Goal: Information Seeking & Learning: Learn about a topic

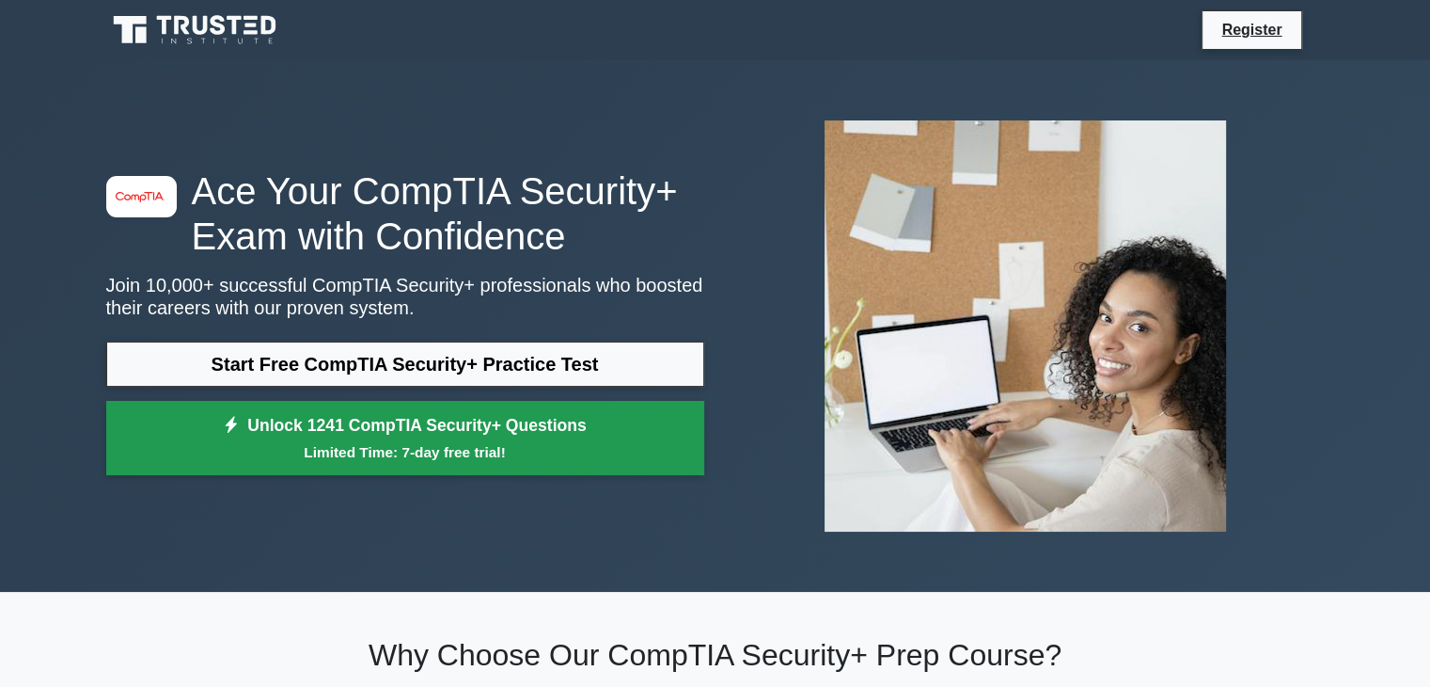
click at [489, 445] on small "Limited Time: 7-day free trial!" at bounding box center [405, 452] width 551 height 22
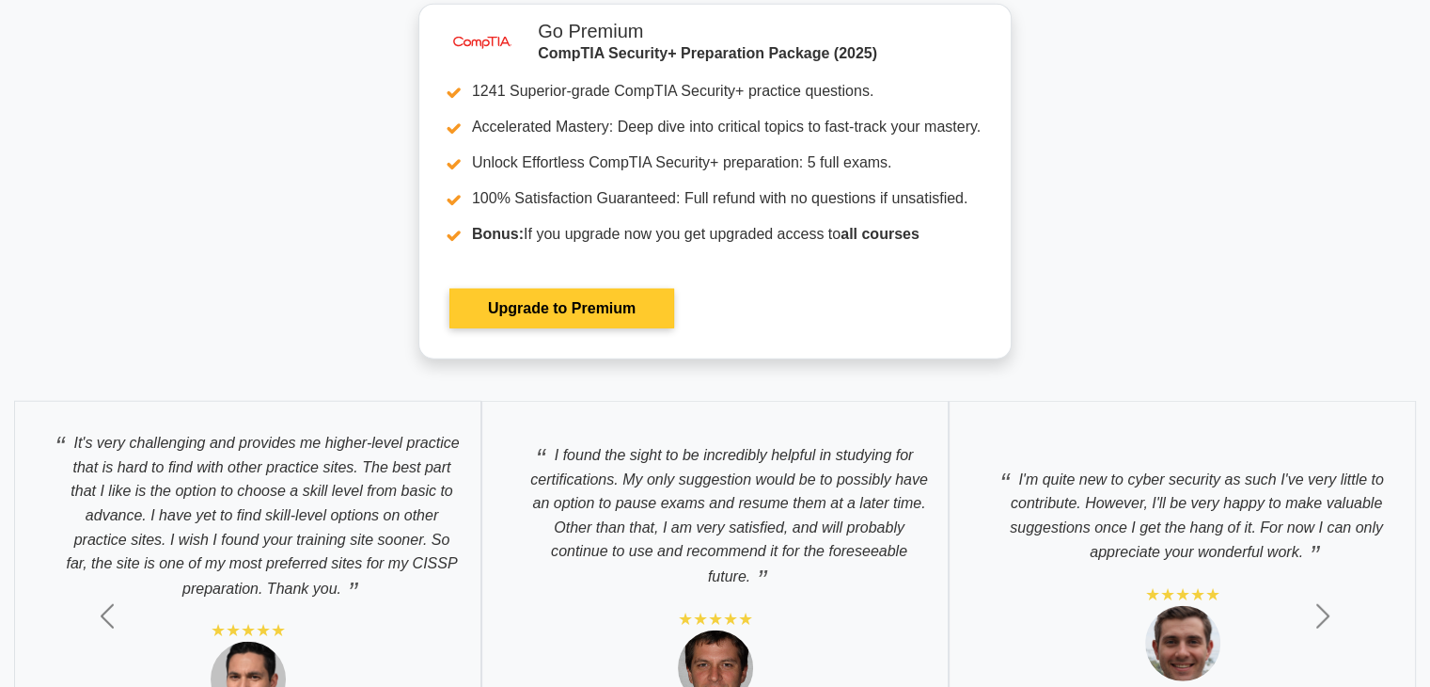
scroll to position [4702, 0]
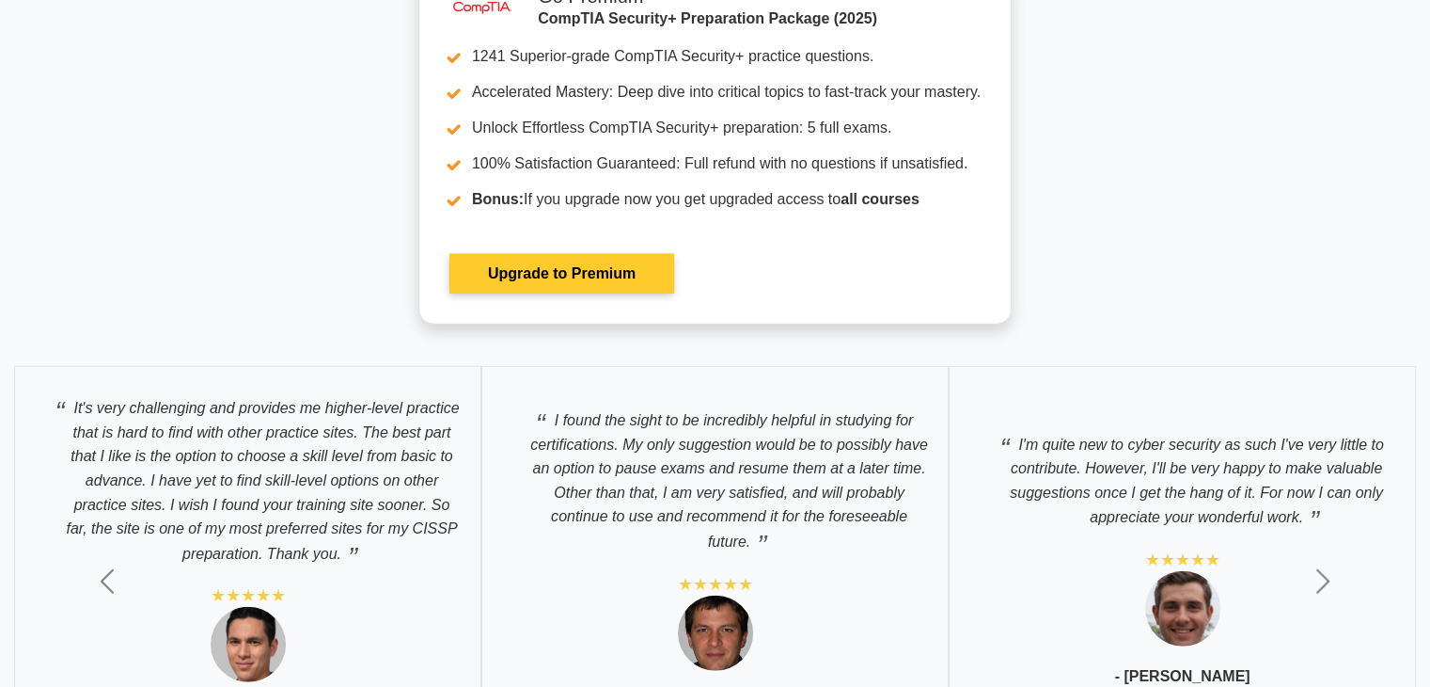
click at [620, 283] on link "Upgrade to Premium" at bounding box center [562, 273] width 225 height 39
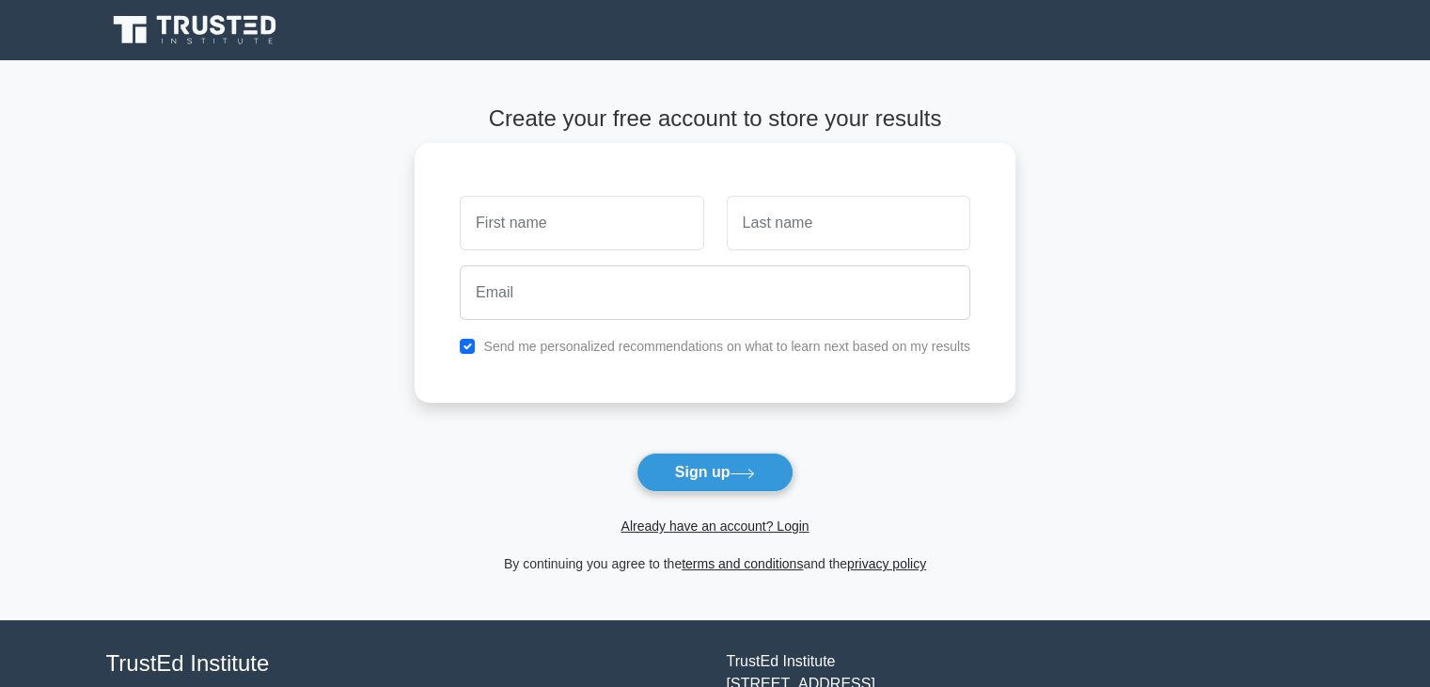
click at [574, 231] on input "text" at bounding box center [582, 223] width 244 height 55
type input "Thiago"
click at [838, 229] on input "text" at bounding box center [849, 223] width 244 height 55
type input "Rubio"
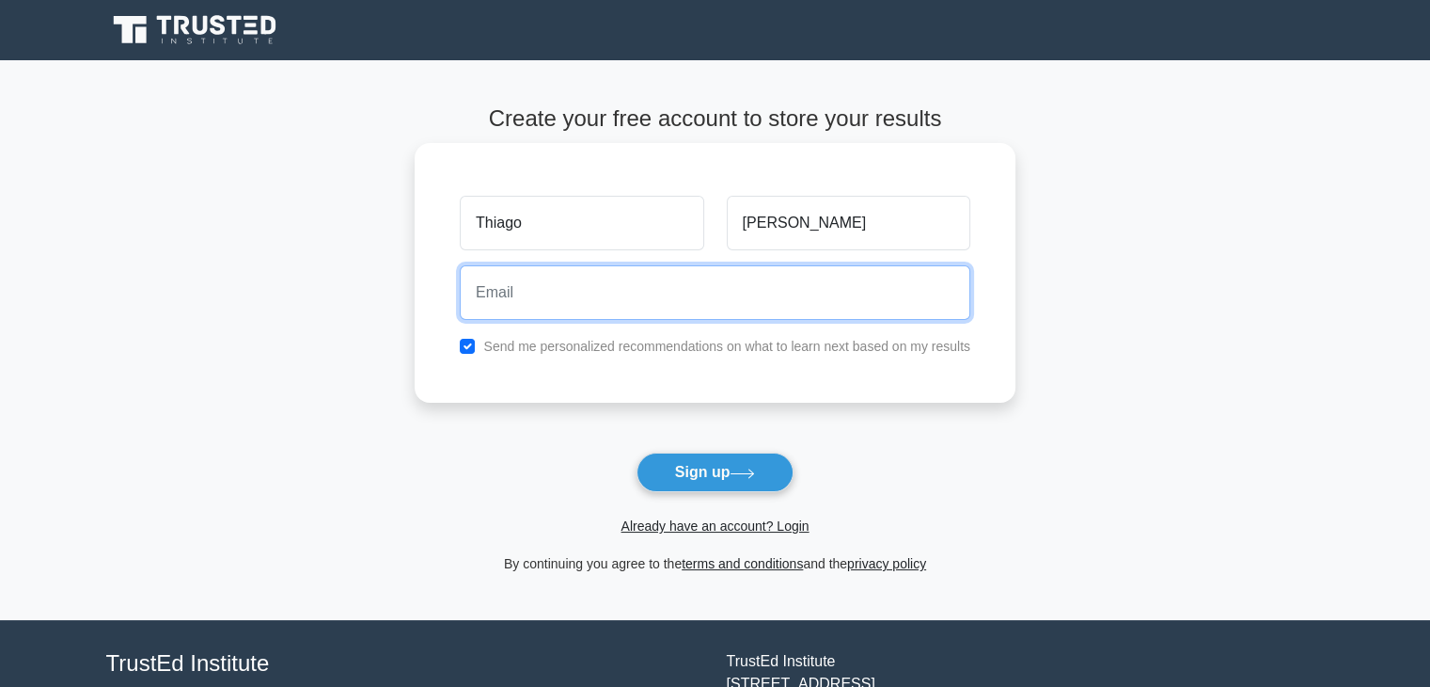
click at [741, 291] on input "email" at bounding box center [715, 292] width 511 height 55
drag, startPoint x: 580, startPoint y: 292, endPoint x: 396, endPoint y: 291, distance: 184.3
click at [396, 291] on main "Create your free account to store your results Thiago Rubio thiago.teixeira2@th…" at bounding box center [715, 340] width 1430 height 560
drag, startPoint x: 775, startPoint y: 296, endPoint x: 239, endPoint y: 304, distance: 536.1
click at [239, 304] on main "Create your free account to store your results Thiago Rubio thiago.teixeira2@th…" at bounding box center [715, 340] width 1430 height 560
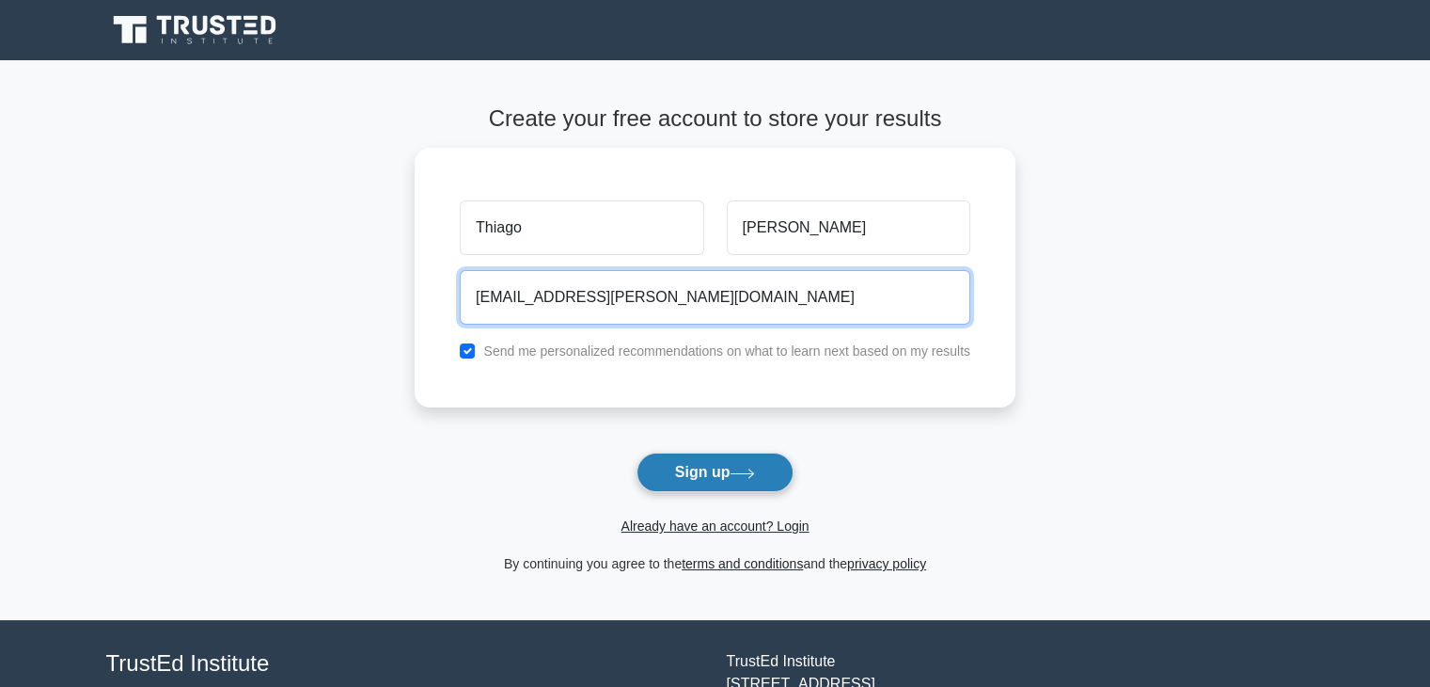
type input "thiago.rubio@gmail.com"
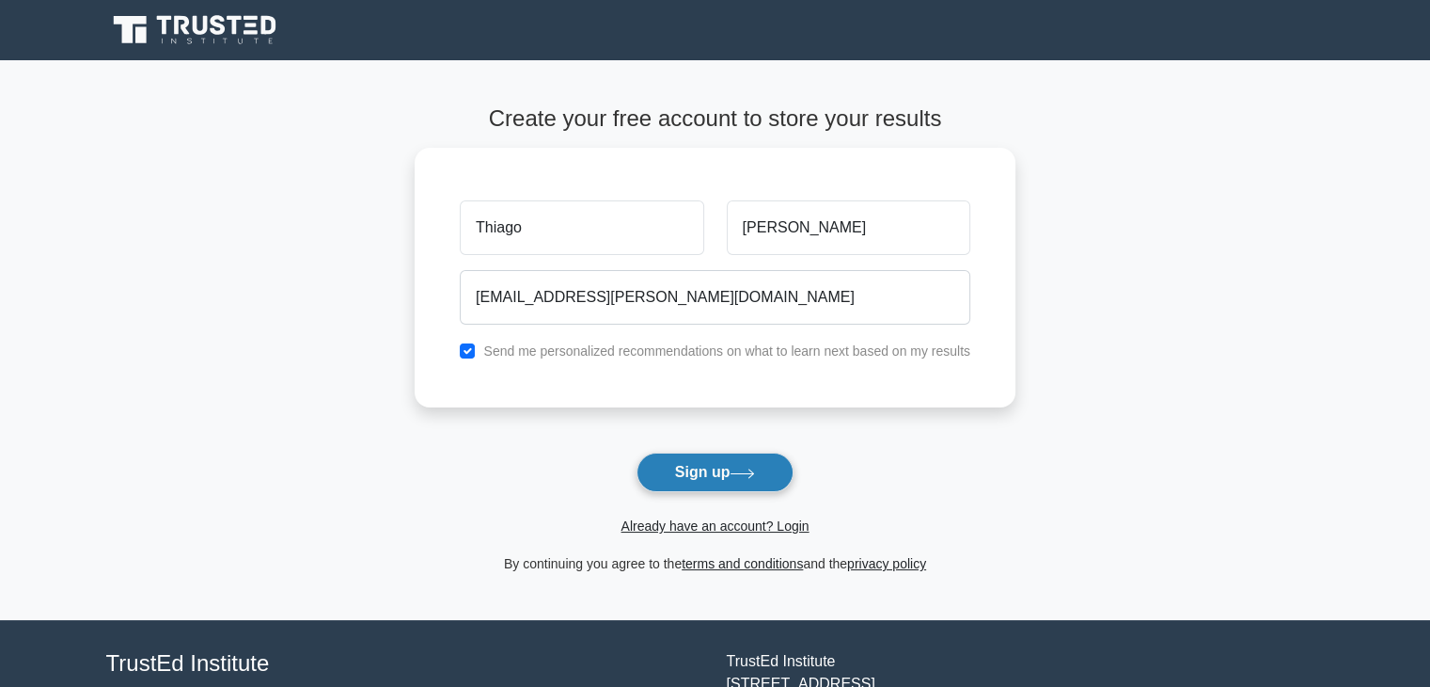
click at [696, 480] on button "Sign up" at bounding box center [716, 471] width 158 height 39
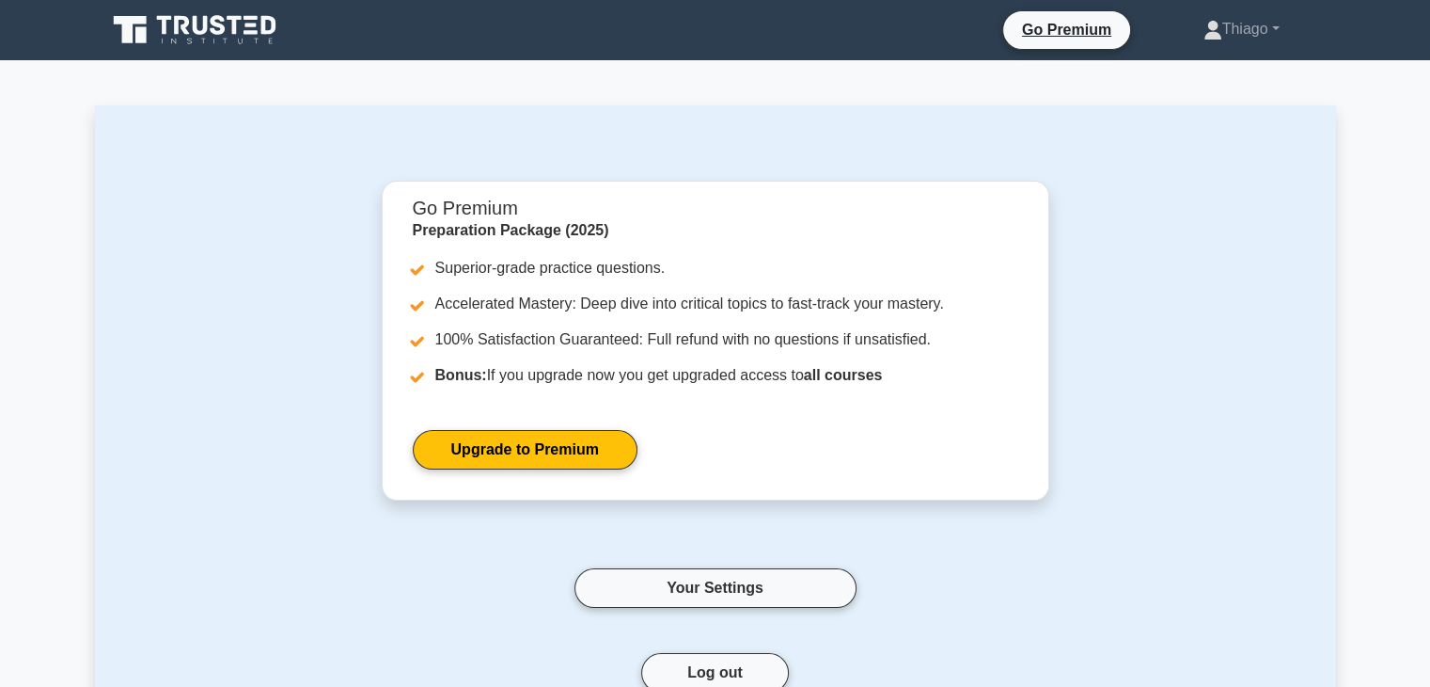
click at [217, 27] on icon at bounding box center [196, 30] width 181 height 36
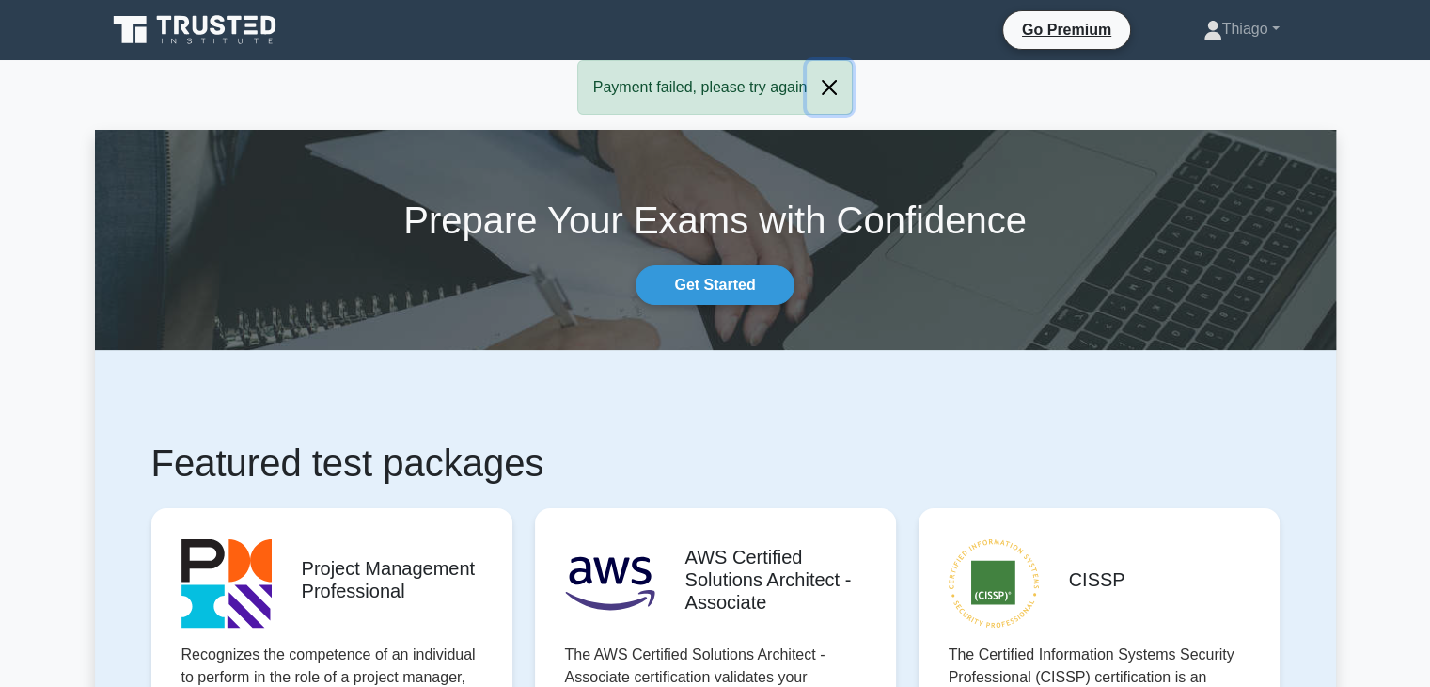
click at [823, 92] on button "Close" at bounding box center [829, 87] width 45 height 53
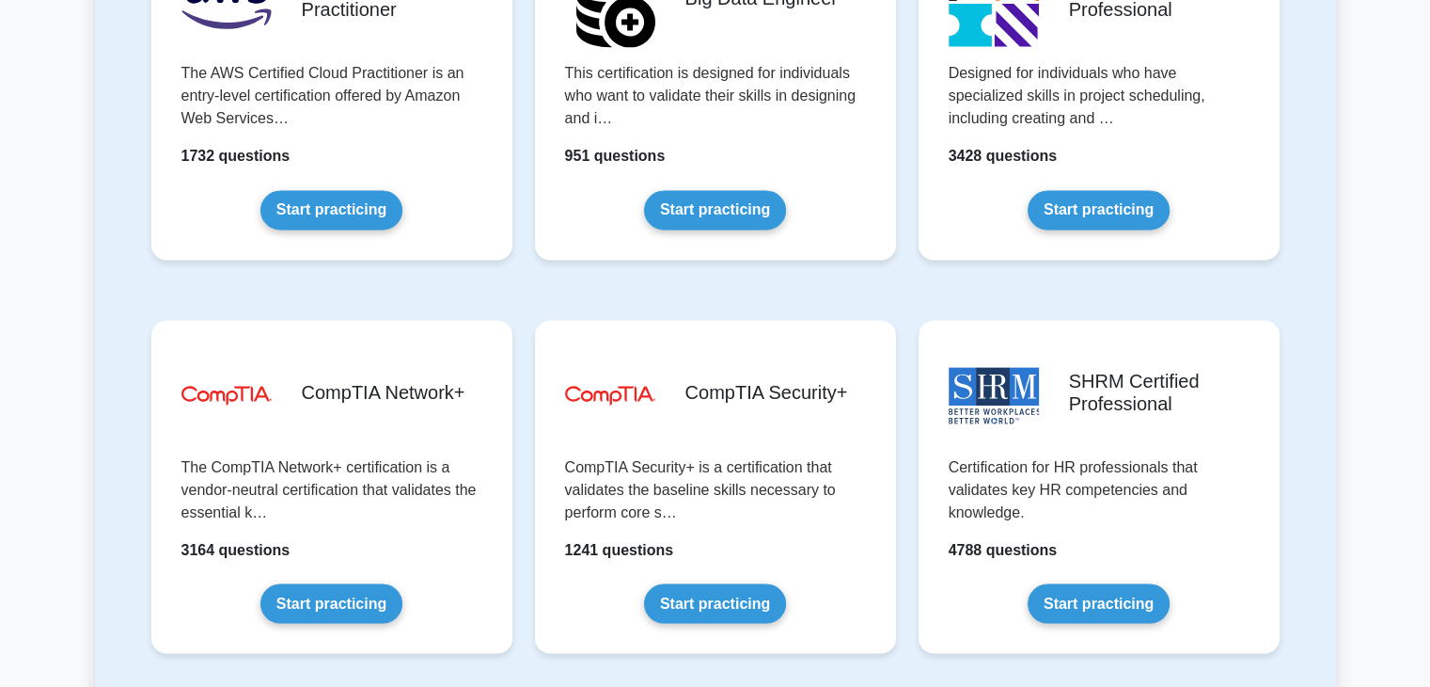
scroll to position [3291, 0]
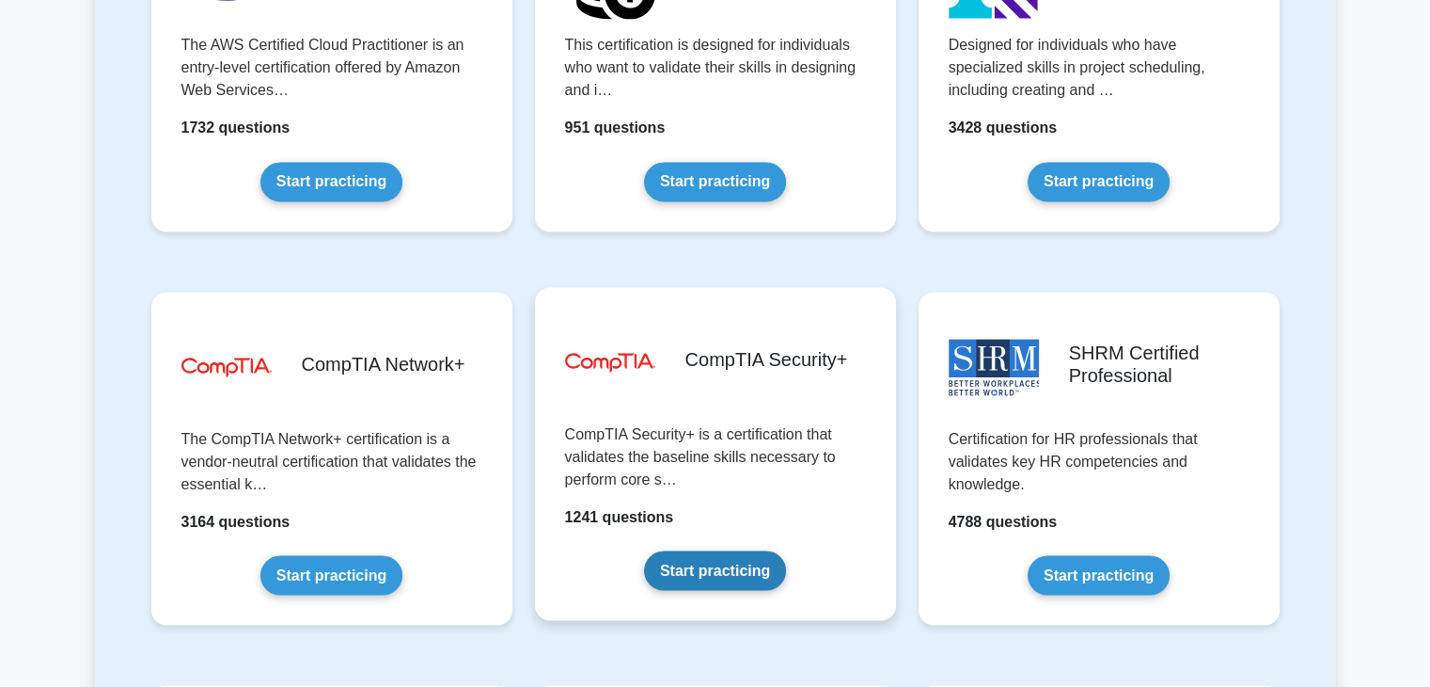
click at [786, 550] on link "Start practicing" at bounding box center [715, 569] width 142 height 39
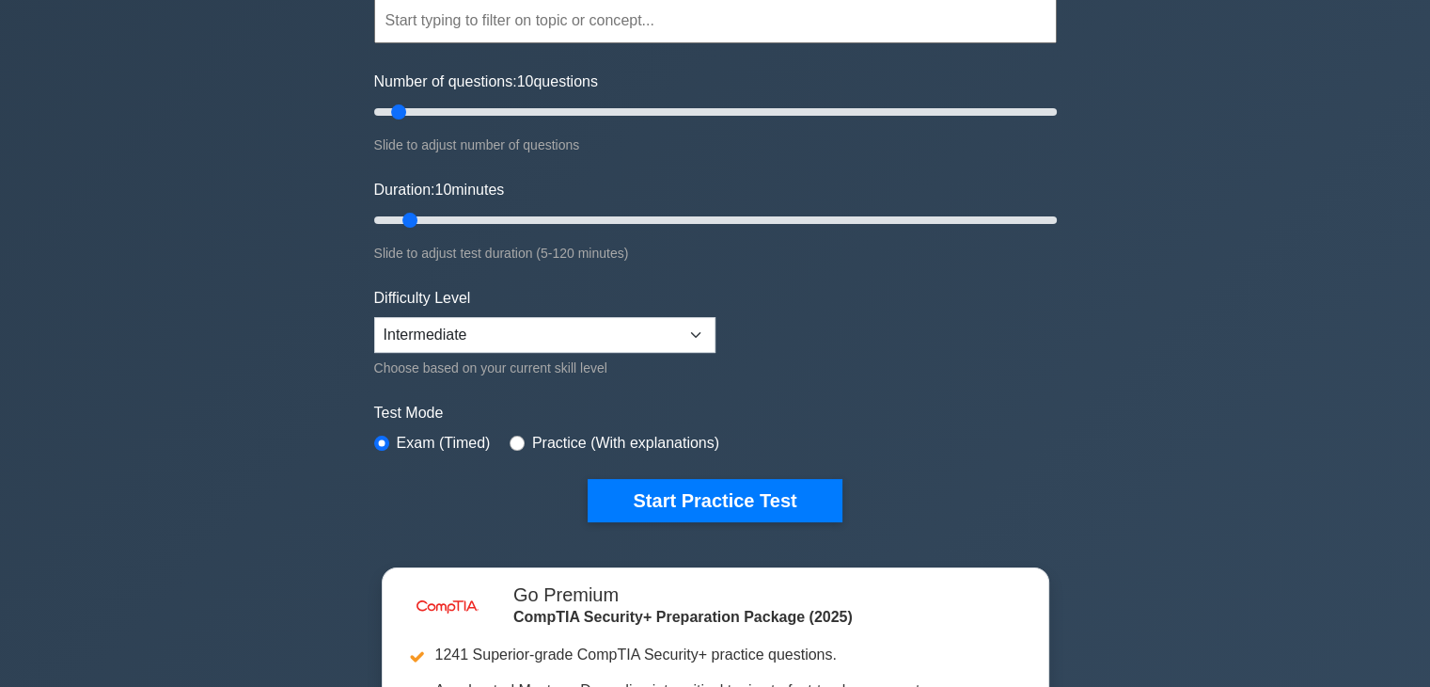
scroll to position [188, 0]
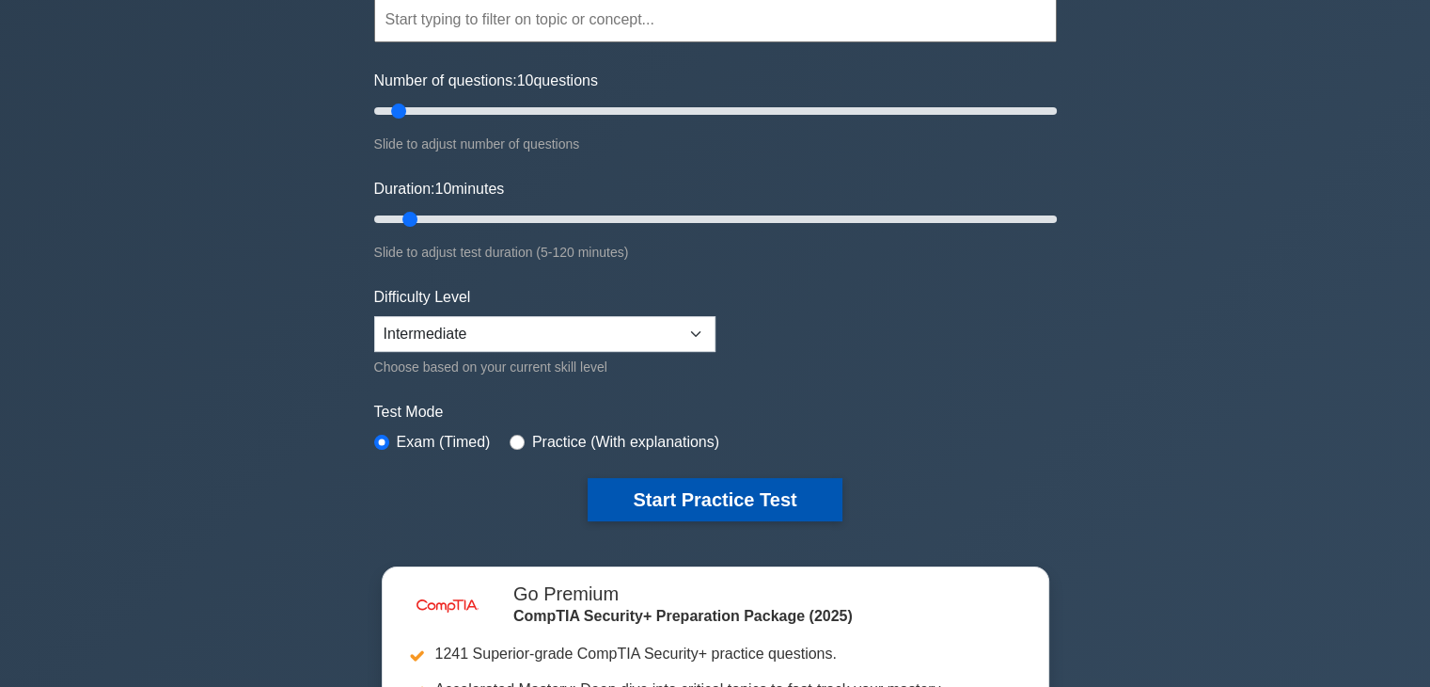
click at [756, 502] on button "Start Practice Test" at bounding box center [715, 499] width 254 height 43
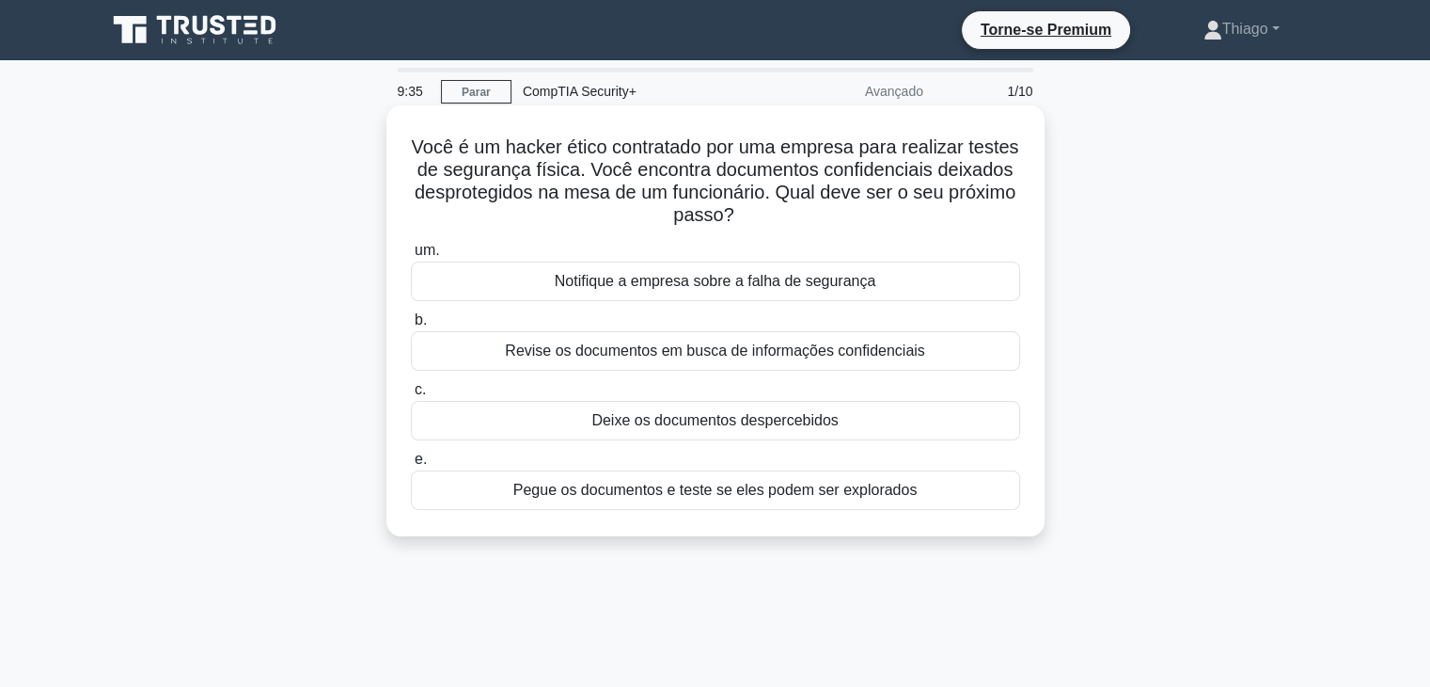
click at [504, 276] on div "Notifique a empresa sobre a falha de segurança" at bounding box center [715, 280] width 609 height 39
click at [411, 257] on input "um. Notifique a empresa sobre a falha de segurança" at bounding box center [411, 251] width 0 height 12
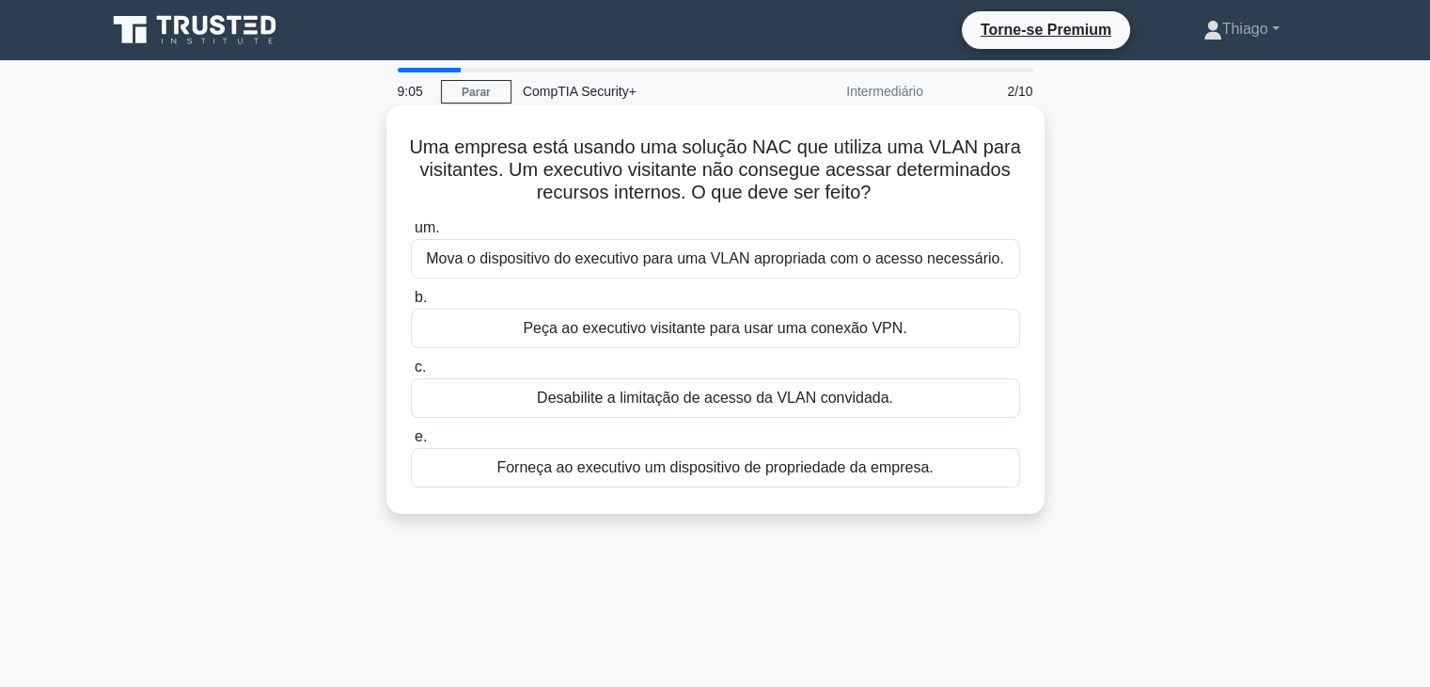
click at [627, 328] on font "Peça ao executivo visitante para usar uma conexão VPN." at bounding box center [715, 328] width 384 height 16
click at [411, 304] on input "b. Peça ao executivo visitante para usar uma conexão VPN." at bounding box center [411, 298] width 0 height 12
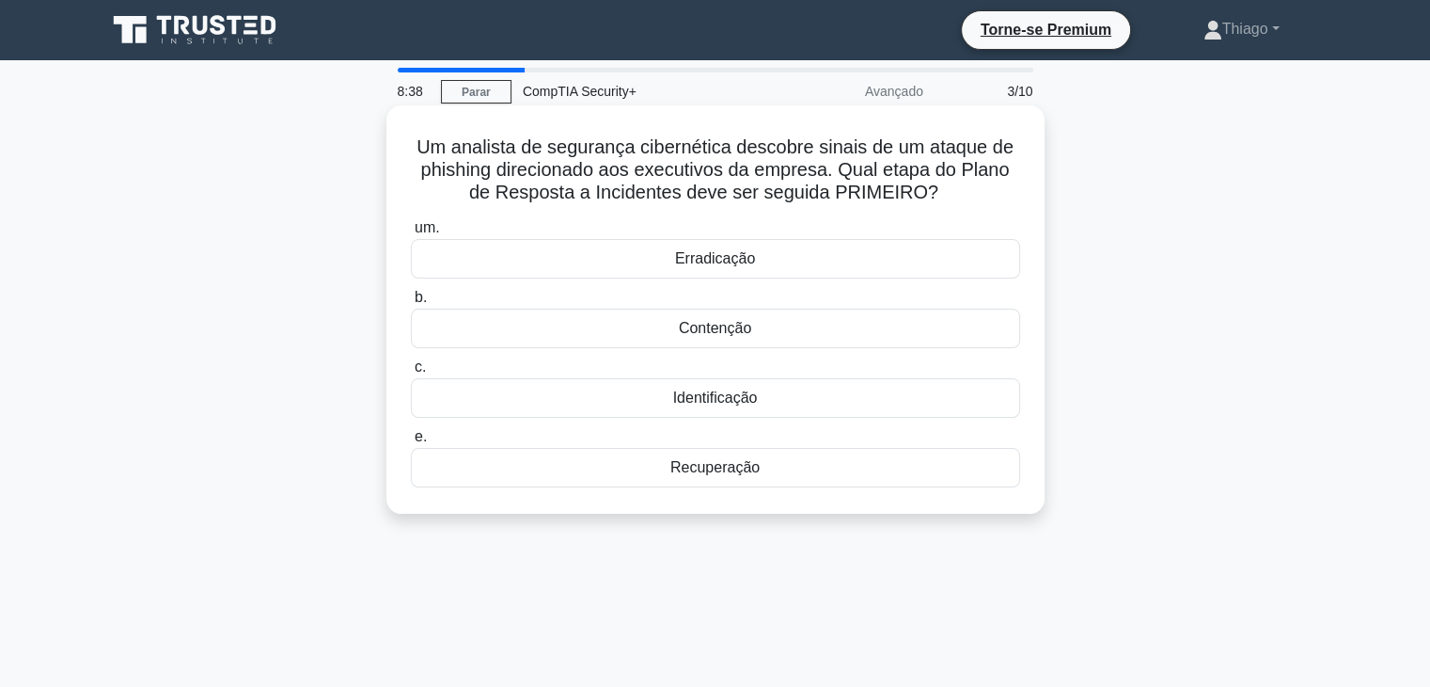
click at [666, 400] on div "Identificação" at bounding box center [715, 397] width 609 height 39
click at [411, 373] on input "c. Identificação" at bounding box center [411, 367] width 0 height 12
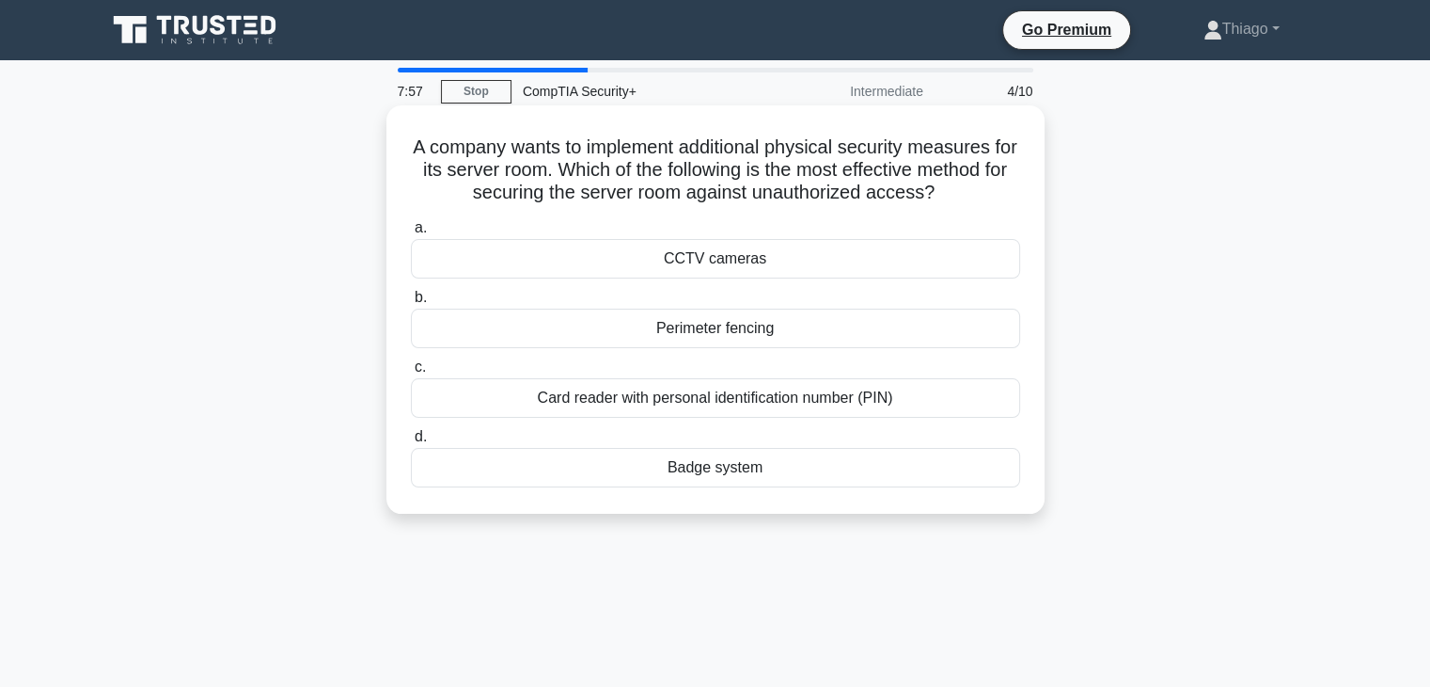
click at [813, 404] on div "Card reader with personal identification number (PIN)" at bounding box center [715, 397] width 609 height 39
click at [411, 373] on input "c. Card reader with personal identification number (PIN)" at bounding box center [411, 367] width 0 height 12
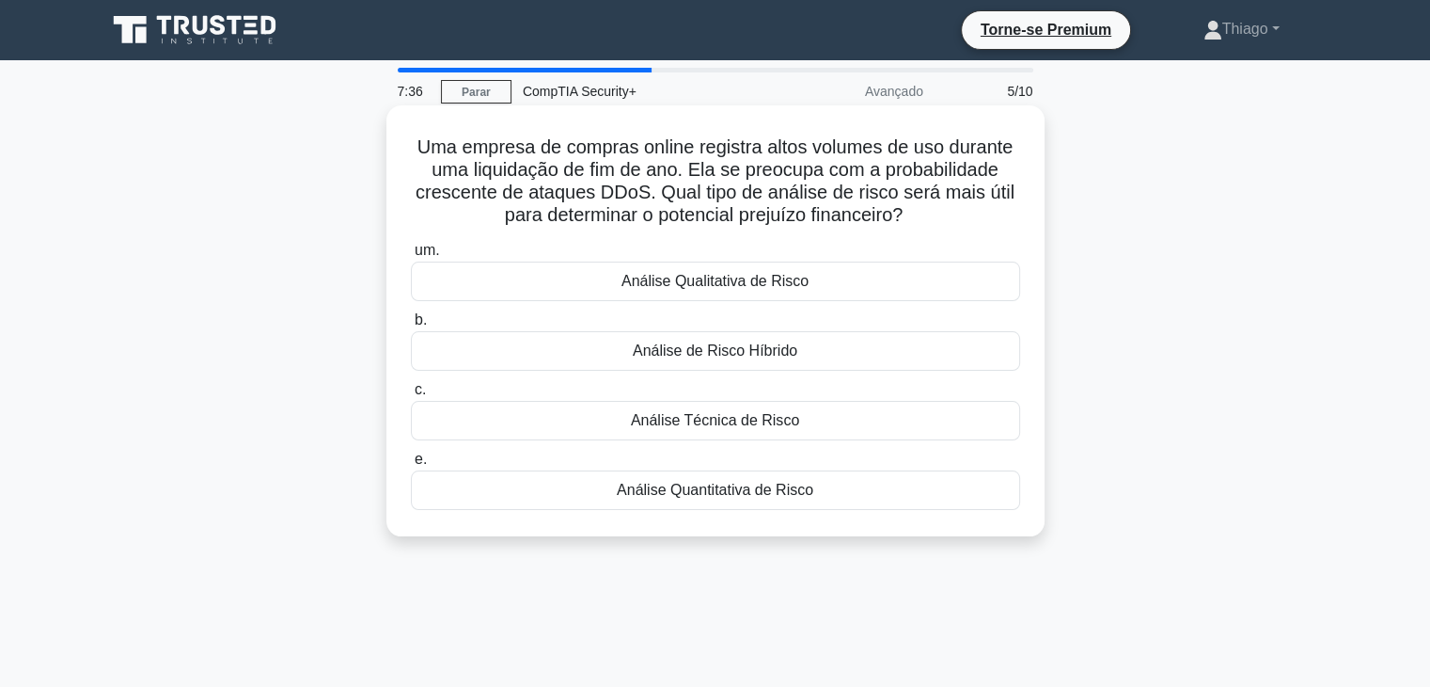
click at [824, 490] on div "Análise Quantitativa de Risco" at bounding box center [715, 489] width 609 height 39
click at [411, 466] on input "e. Análise Quantitativa de Risco" at bounding box center [411, 459] width 0 height 12
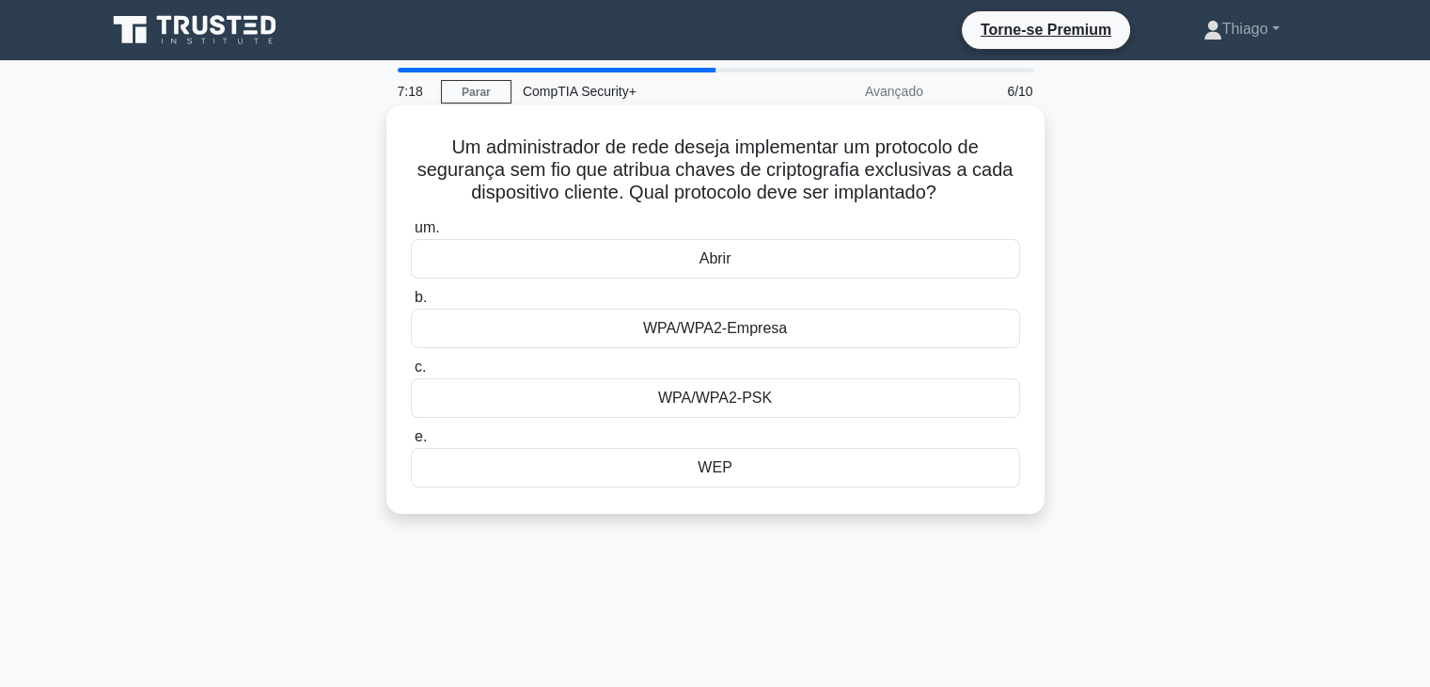
click at [808, 336] on div "WPA/WPA2-Empresa" at bounding box center [715, 327] width 609 height 39
click at [411, 304] on input "b. WPA/WPA2-Empresa" at bounding box center [411, 298] width 0 height 12
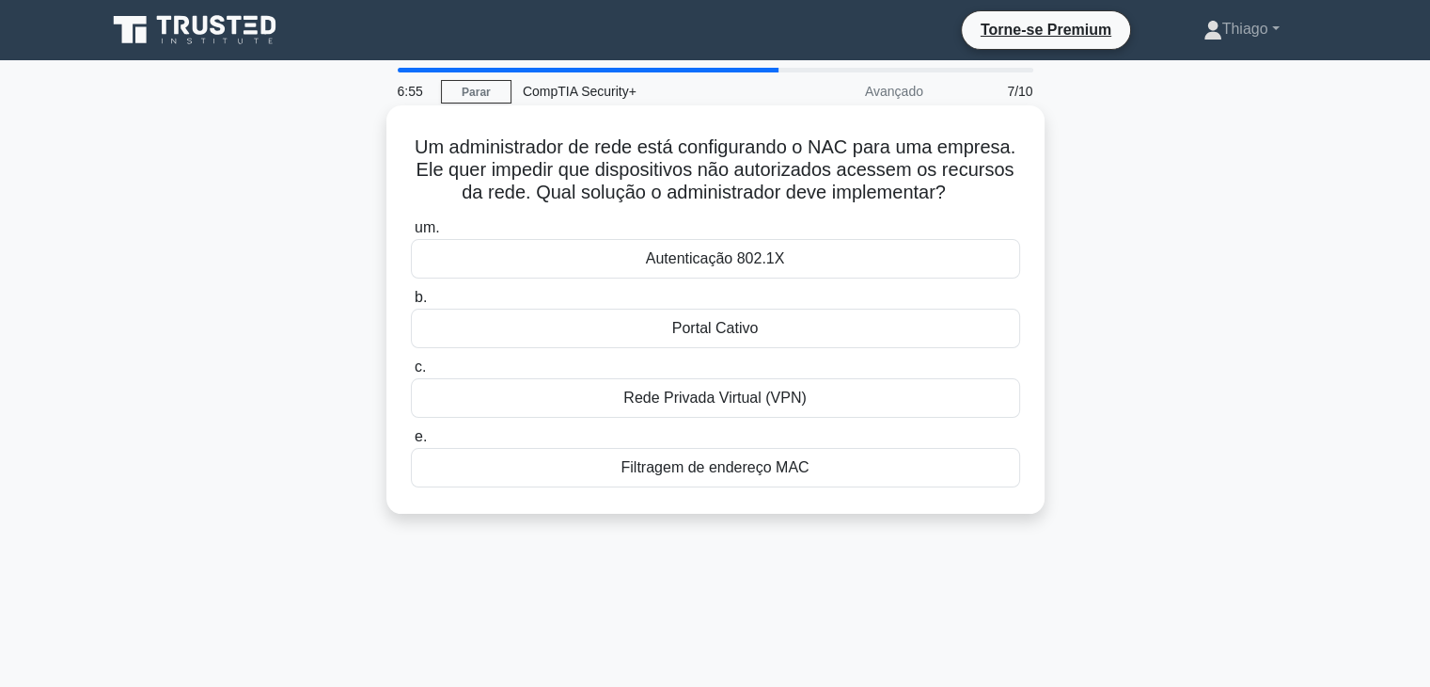
click at [825, 476] on div "Filtragem de endereço MAC" at bounding box center [715, 467] width 609 height 39
click at [411, 443] on input "e. Filtragem de endereço MAC" at bounding box center [411, 437] width 0 height 12
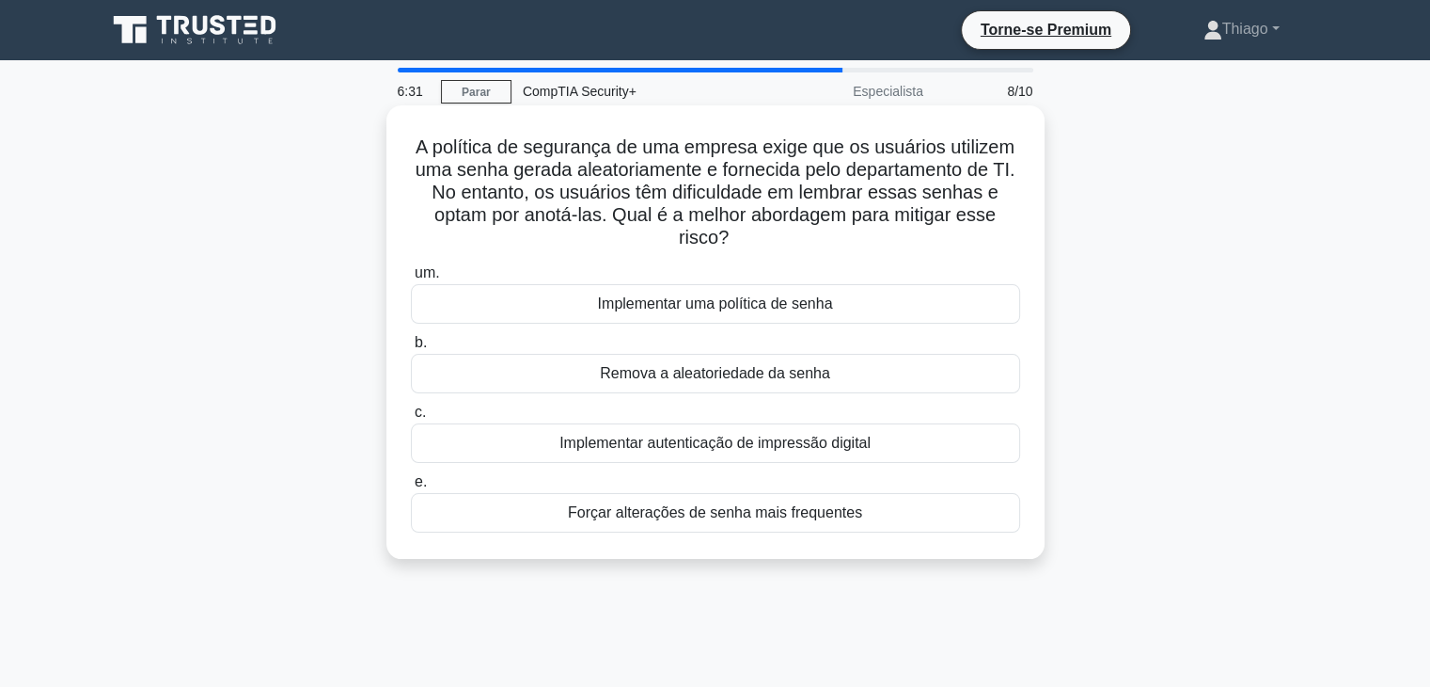
click at [824, 453] on font "Implementar autenticação de impressão digital" at bounding box center [715, 443] width 311 height 23
click at [411, 418] on input "c. Implementar autenticação de impressão digital" at bounding box center [411, 412] width 0 height 12
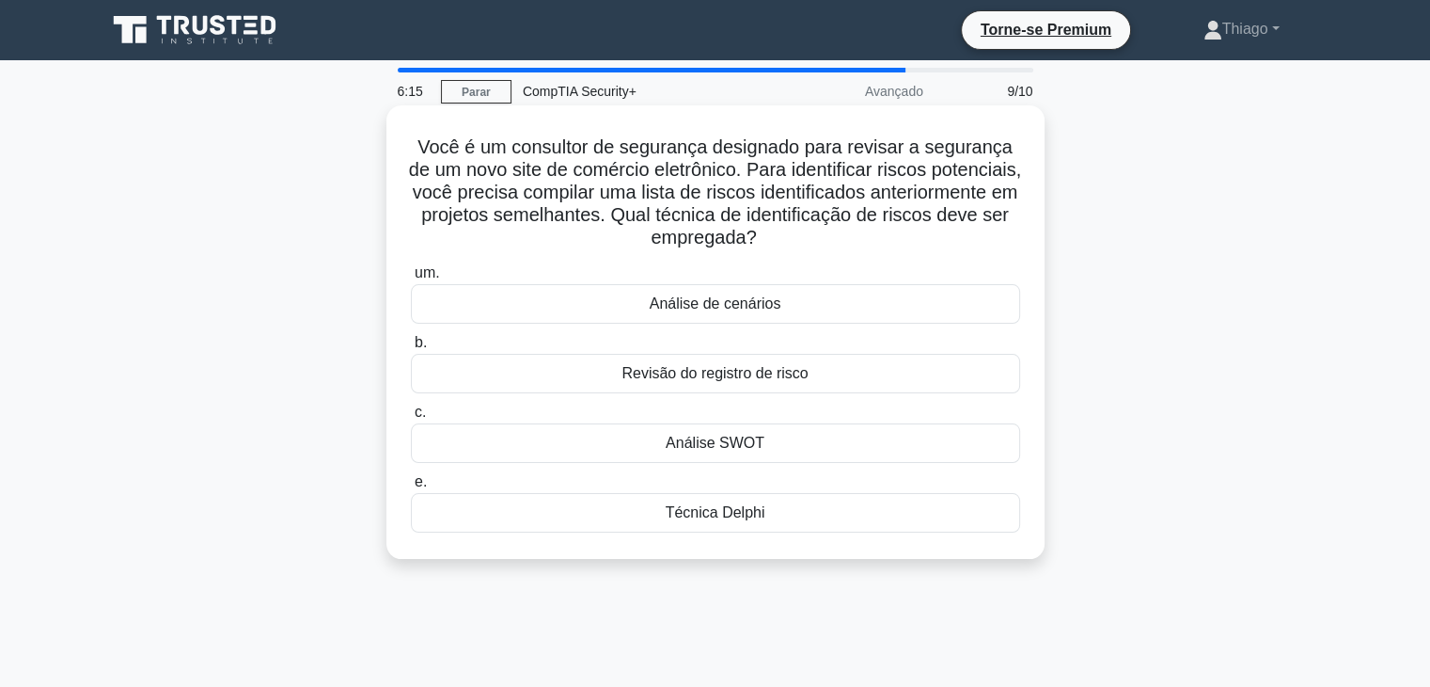
click at [782, 443] on div "Análise SWOT" at bounding box center [715, 442] width 609 height 39
click at [411, 418] on input "c. Análise SWOT" at bounding box center [411, 412] width 0 height 12
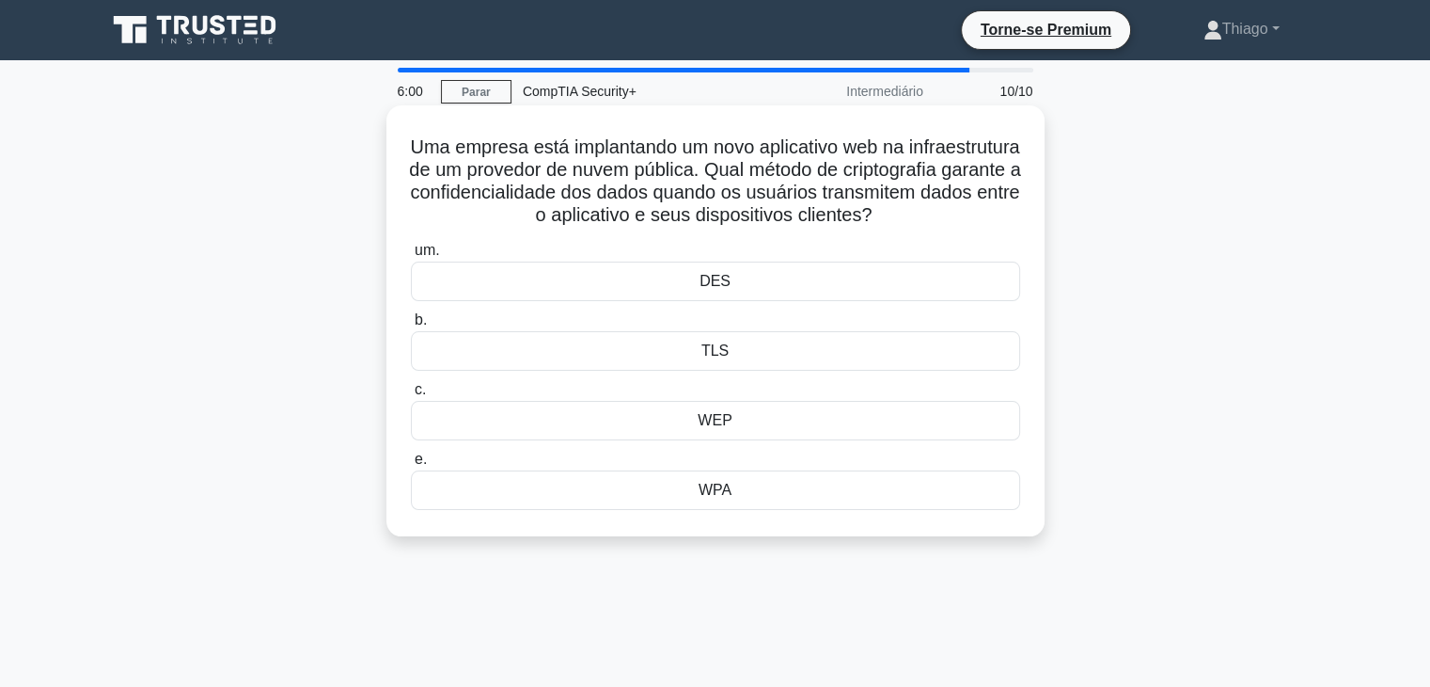
click at [753, 360] on div "TLS" at bounding box center [715, 350] width 609 height 39
click at [411, 326] on input "b. TLS" at bounding box center [411, 320] width 0 height 12
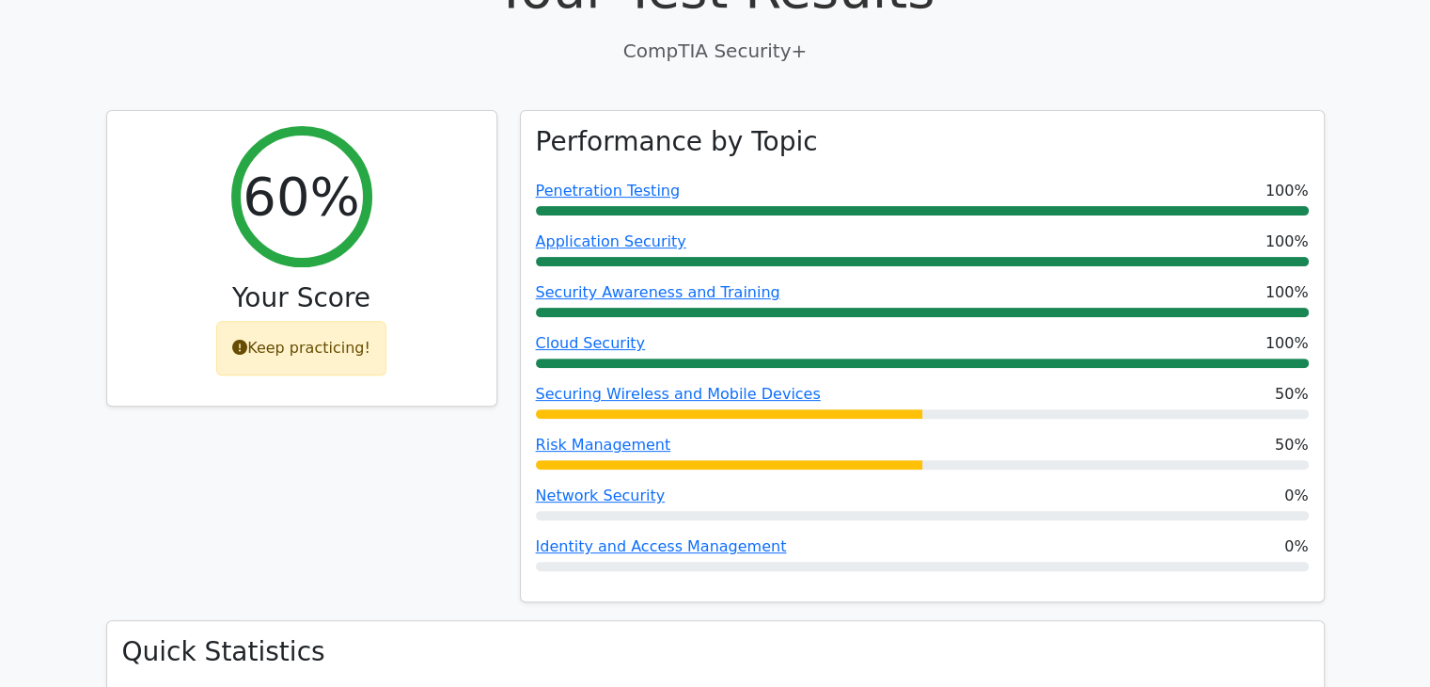
scroll to position [564, 0]
